Goal: Task Accomplishment & Management: Complete application form

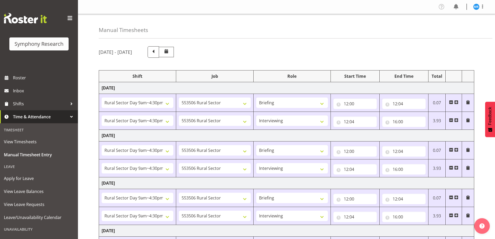
select select "81561"
select select "10587"
select select "81561"
select select "10587"
select select "47"
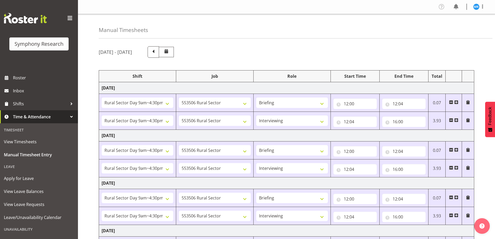
select select "81561"
select select "10587"
select select "81561"
select select "10587"
select select "47"
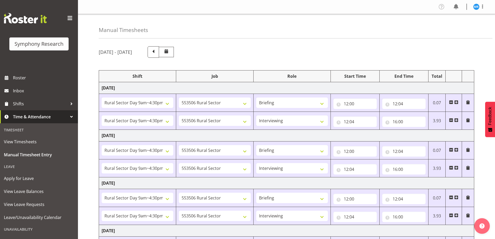
select select "81561"
select select "10587"
select select "81561"
select select "10587"
select select "47"
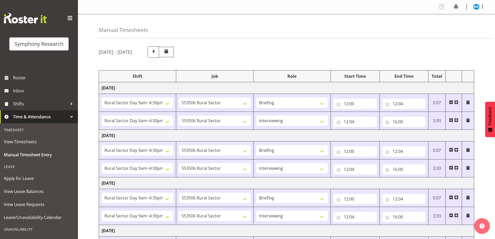
select select "81561"
select select "10587"
select select "47"
select select "81561"
select select "10587"
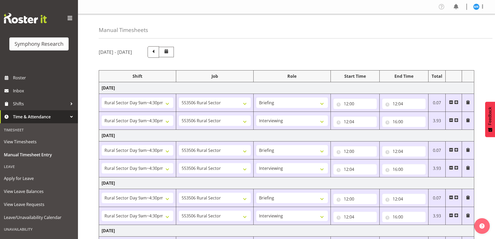
select select "47"
select select "81299"
select select "10587"
select select "81299"
select select "10587"
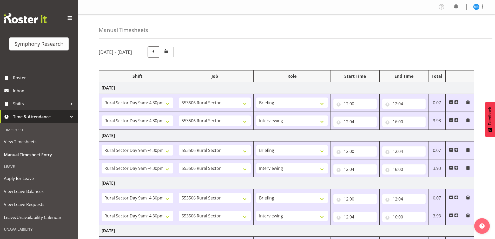
select select "47"
select select "81299"
select select "10587"
select select "47"
select select "81299"
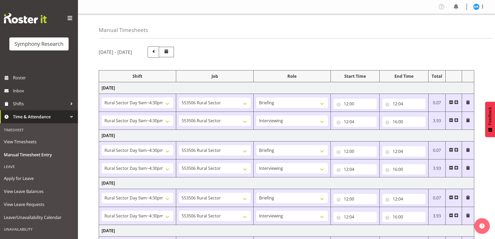
select select "10587"
select select "81299"
select select "10587"
select select "47"
select select "41319"
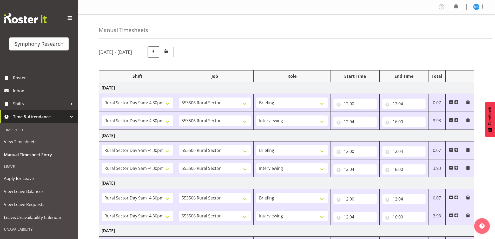
select select "10527"
select select "47"
select select "41319"
select select "10527"
select select "47"
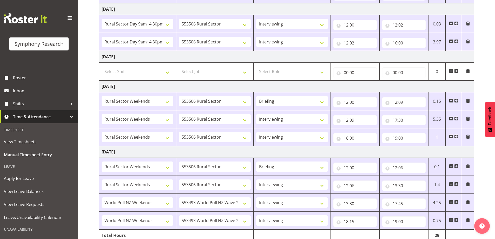
scroll to position [245, 0]
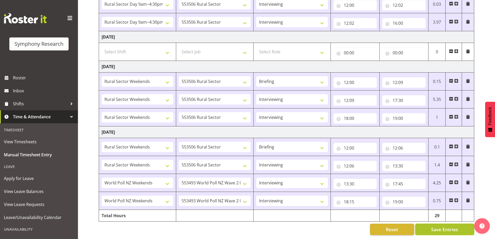
click at [443, 227] on span "Save Entries" at bounding box center [444, 229] width 27 height 7
click at [450, 227] on span "Save Entries" at bounding box center [444, 229] width 27 height 7
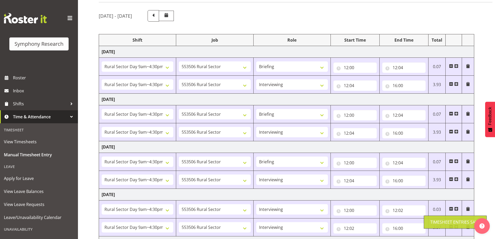
scroll to position [0, 0]
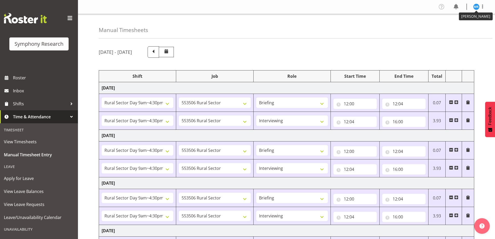
click at [476, 5] on img at bounding box center [477, 7] width 6 height 6
click at [460, 27] on link "Log Out" at bounding box center [461, 27] width 50 height 9
